Goal: Task Accomplishment & Management: Use online tool/utility

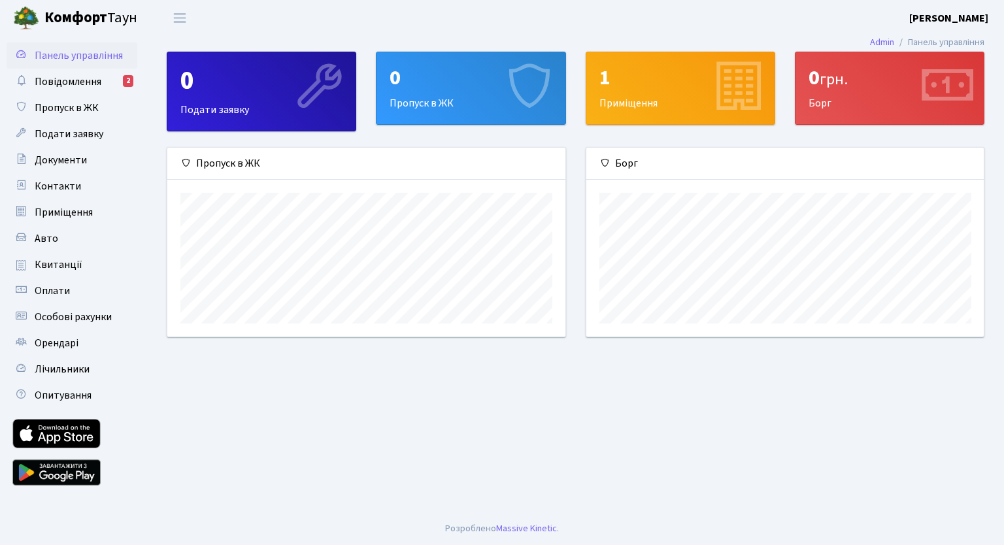
scroll to position [6372, 0]
click at [62, 273] on link "Квитанції" at bounding box center [72, 265] width 131 height 26
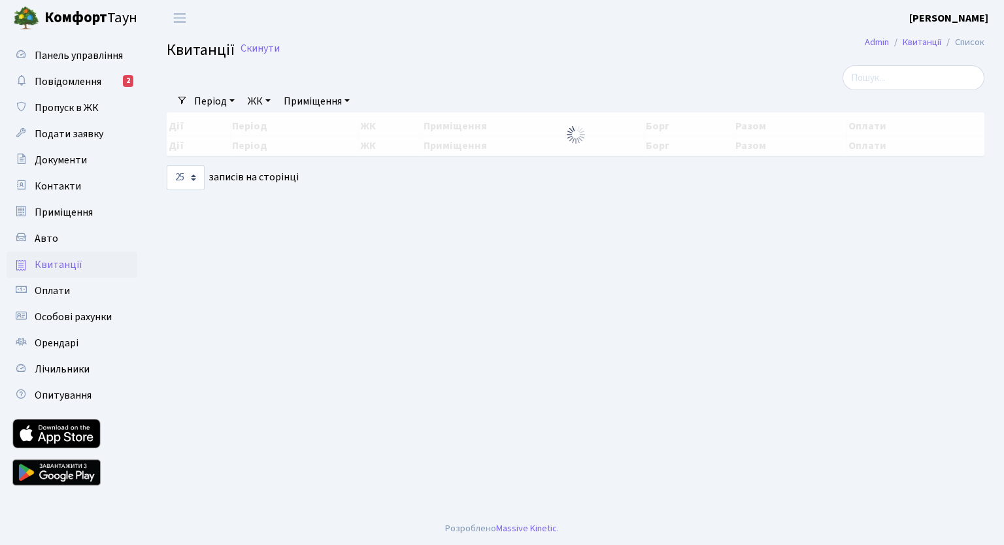
select select "25"
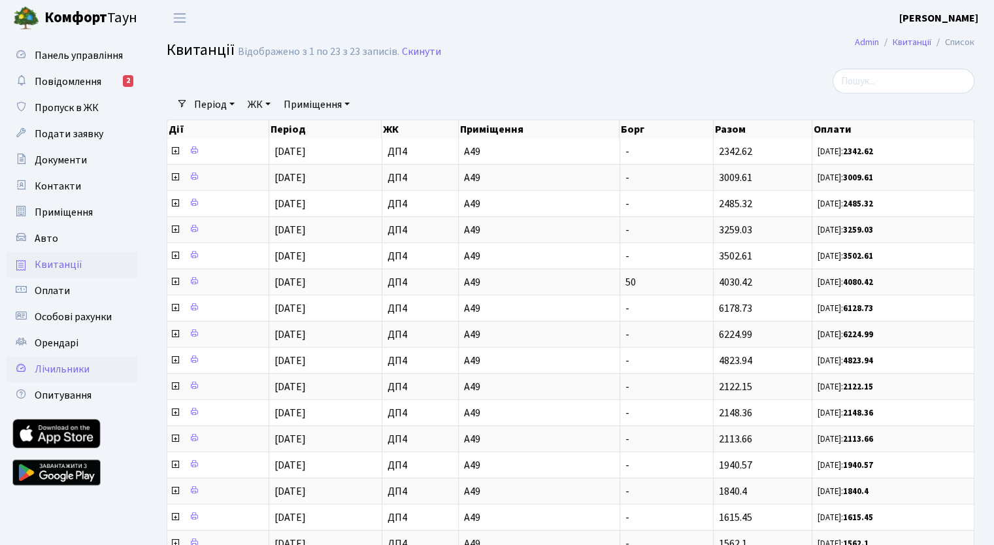
click at [36, 371] on span "Лічильники" at bounding box center [62, 369] width 55 height 14
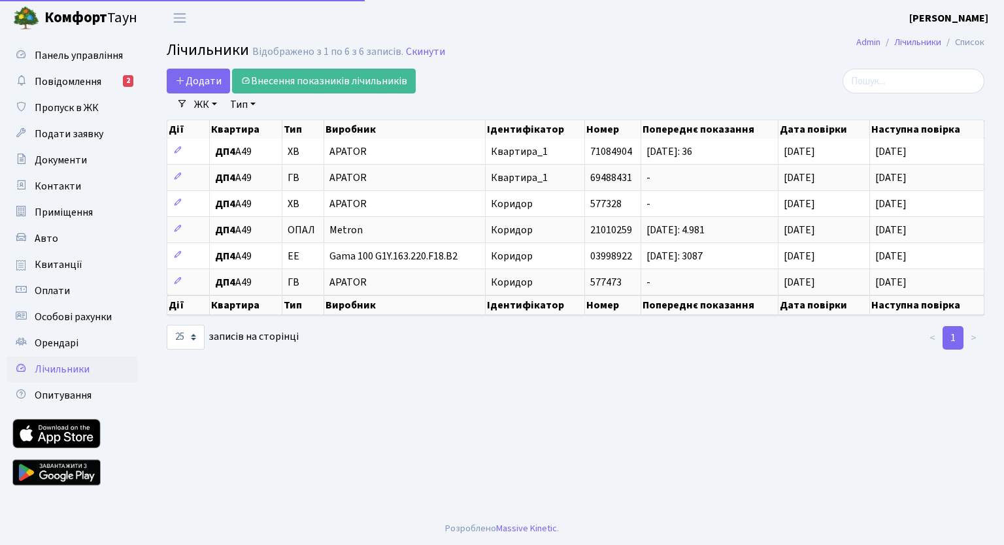
select select "25"
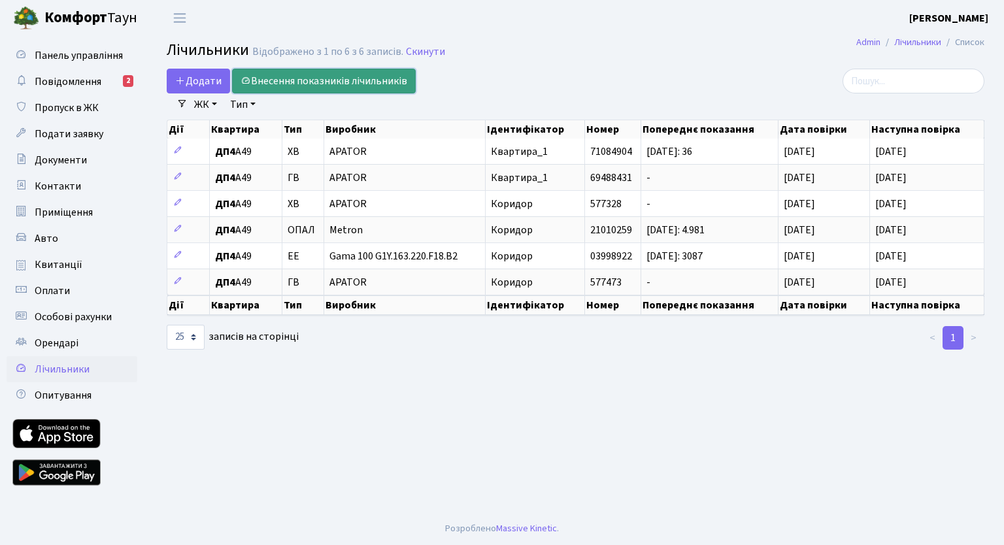
click at [316, 83] on link "Внесення показників лічильників" at bounding box center [324, 81] width 184 height 25
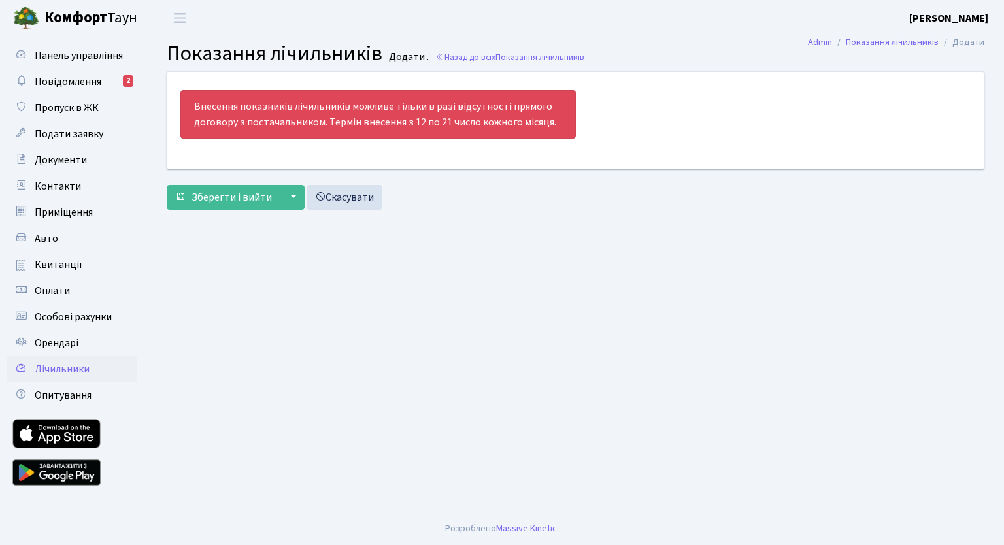
scroll to position [6372, 0]
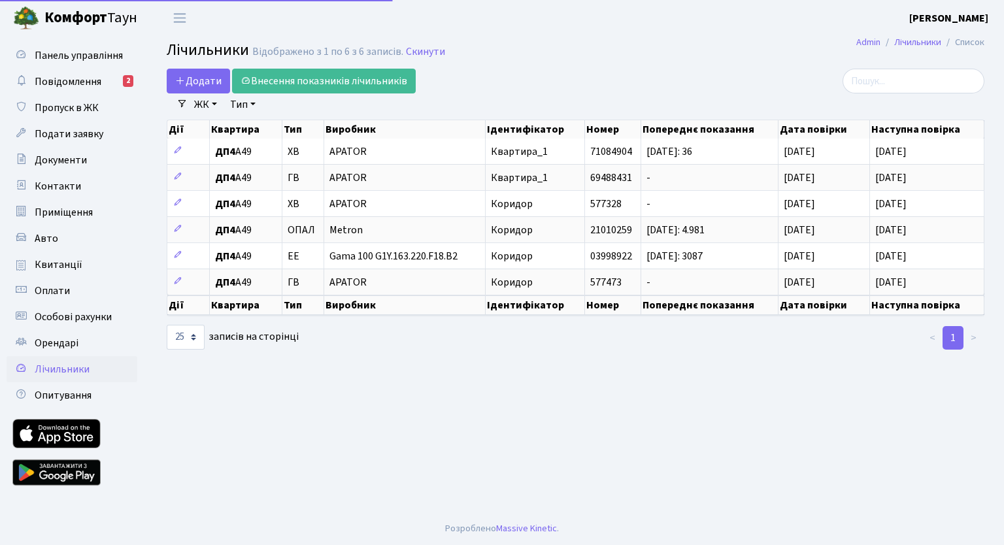
select select "25"
